Goal: Task Accomplishment & Management: Use online tool/utility

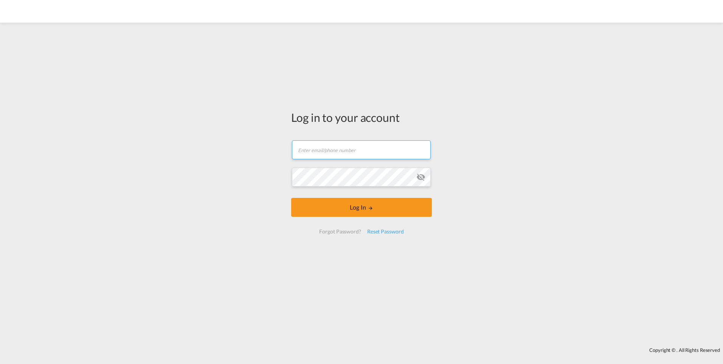
click at [315, 153] on input "text" at bounding box center [361, 149] width 139 height 19
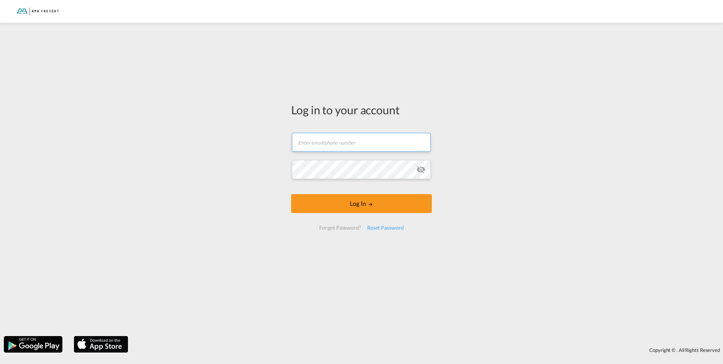
type input "[PERSON_NAME][EMAIL_ADDRESS][DOMAIN_NAME]"
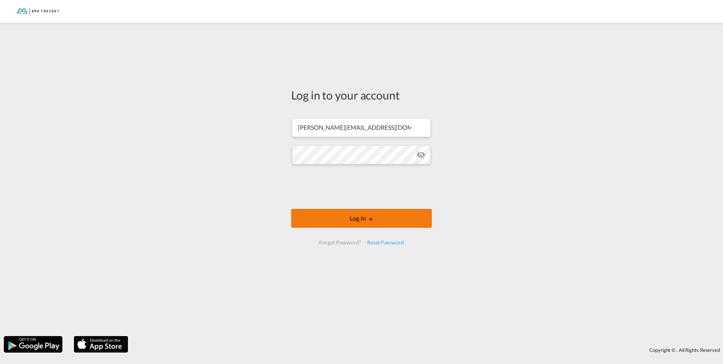
click at [350, 216] on button "Log In" at bounding box center [361, 218] width 141 height 19
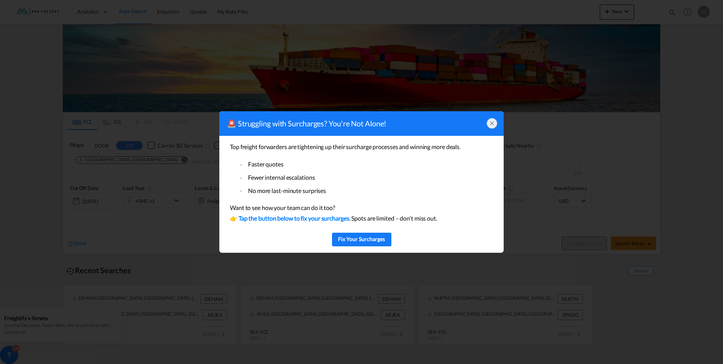
click at [492, 122] on icon at bounding box center [492, 123] width 6 height 6
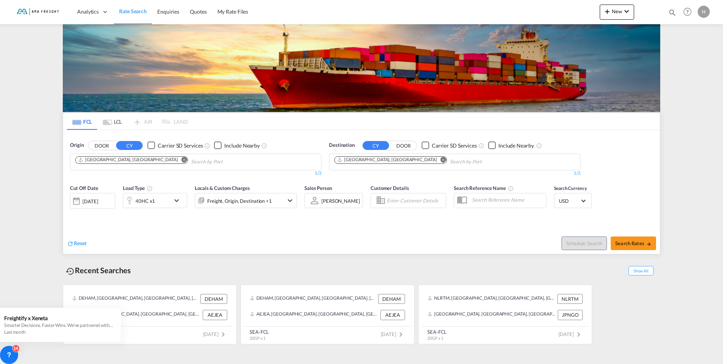
click at [440, 159] on md-icon "Remove" at bounding box center [443, 160] width 6 height 6
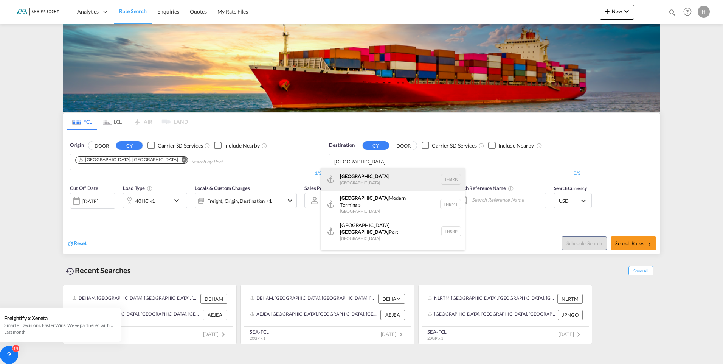
type input "[GEOGRAPHIC_DATA]"
click at [354, 174] on div "[GEOGRAPHIC_DATA] [GEOGRAPHIC_DATA] THBKK" at bounding box center [393, 179] width 144 height 23
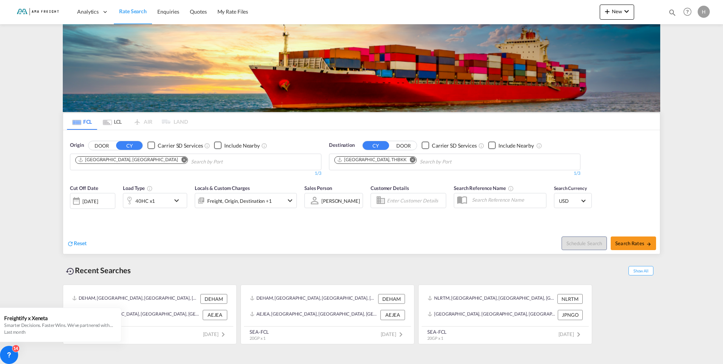
click at [173, 199] on md-icon "icon-chevron-down" at bounding box center [178, 200] width 13 height 9
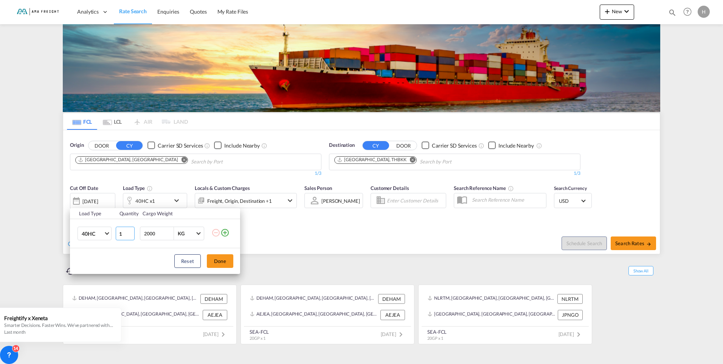
click at [120, 233] on input "1" at bounding box center [125, 233] width 19 height 14
type input "2"
click at [148, 234] on input "2000" at bounding box center [158, 233] width 30 height 13
type input "25000"
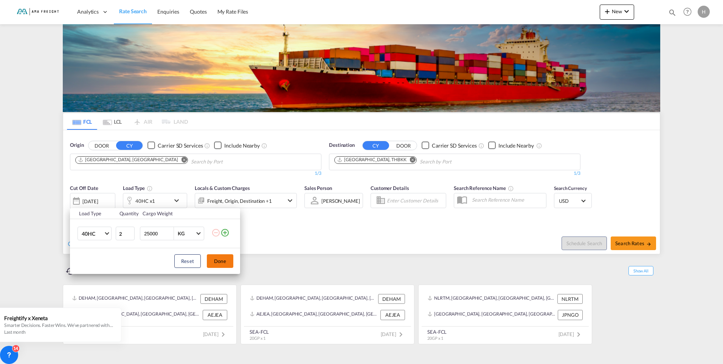
click at [229, 259] on button "Done" at bounding box center [220, 261] width 26 height 14
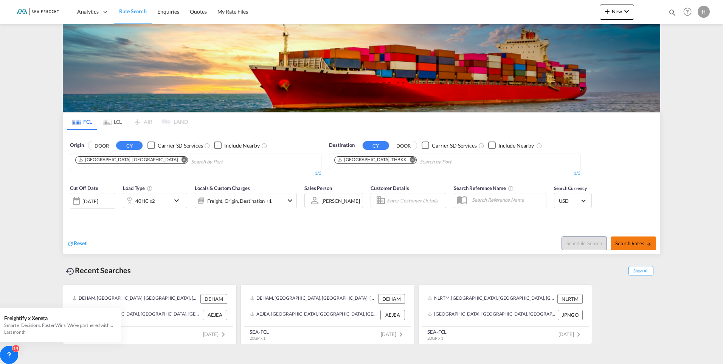
click at [648, 243] on md-icon "icon-arrow-right" at bounding box center [648, 243] width 5 height 5
type input "DEHAM to THBKK / [DATE]"
